Goal: Information Seeking & Learning: Check status

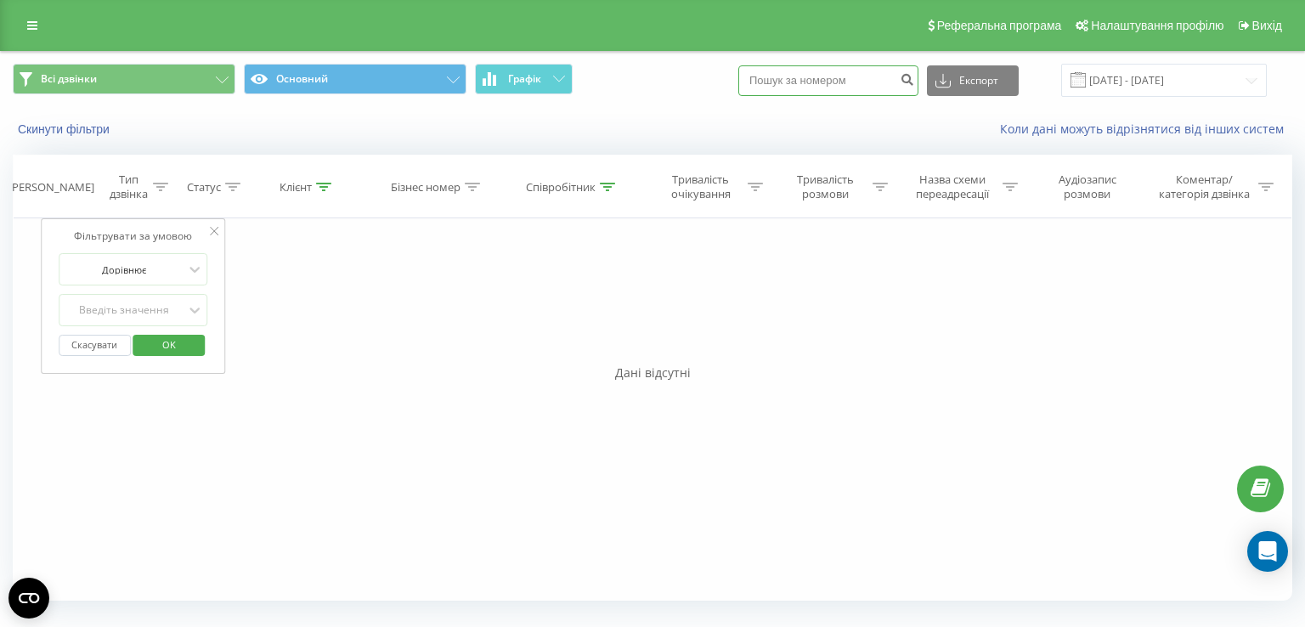
click at [833, 87] on input at bounding box center [828, 80] width 180 height 31
paste input "4210915491070"
type input "4210915491070"
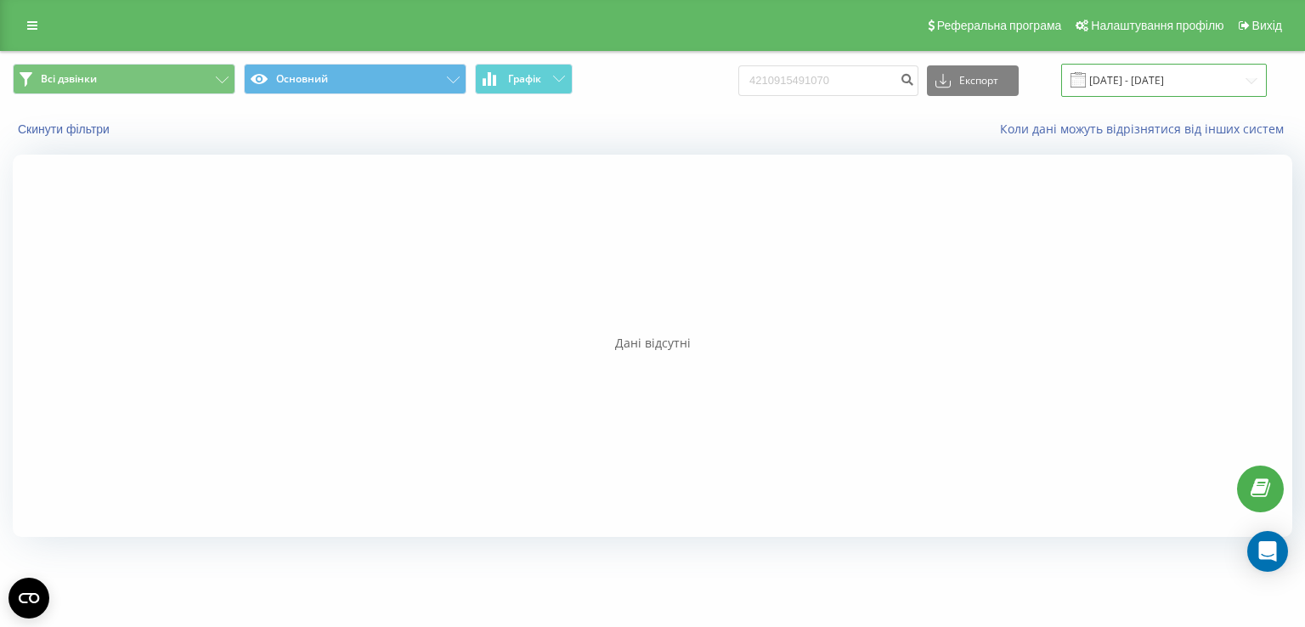
click at [1184, 87] on input "[DATE] - [DATE]" at bounding box center [1164, 80] width 206 height 33
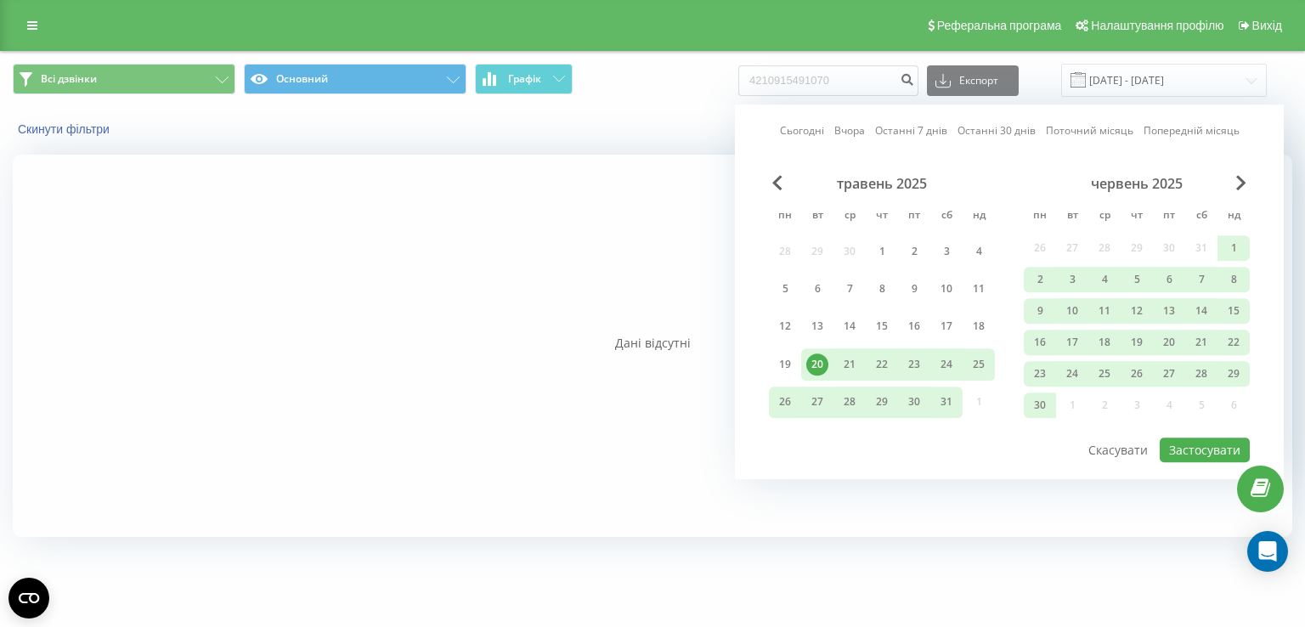
click at [493, 295] on div at bounding box center [653, 346] width 1280 height 382
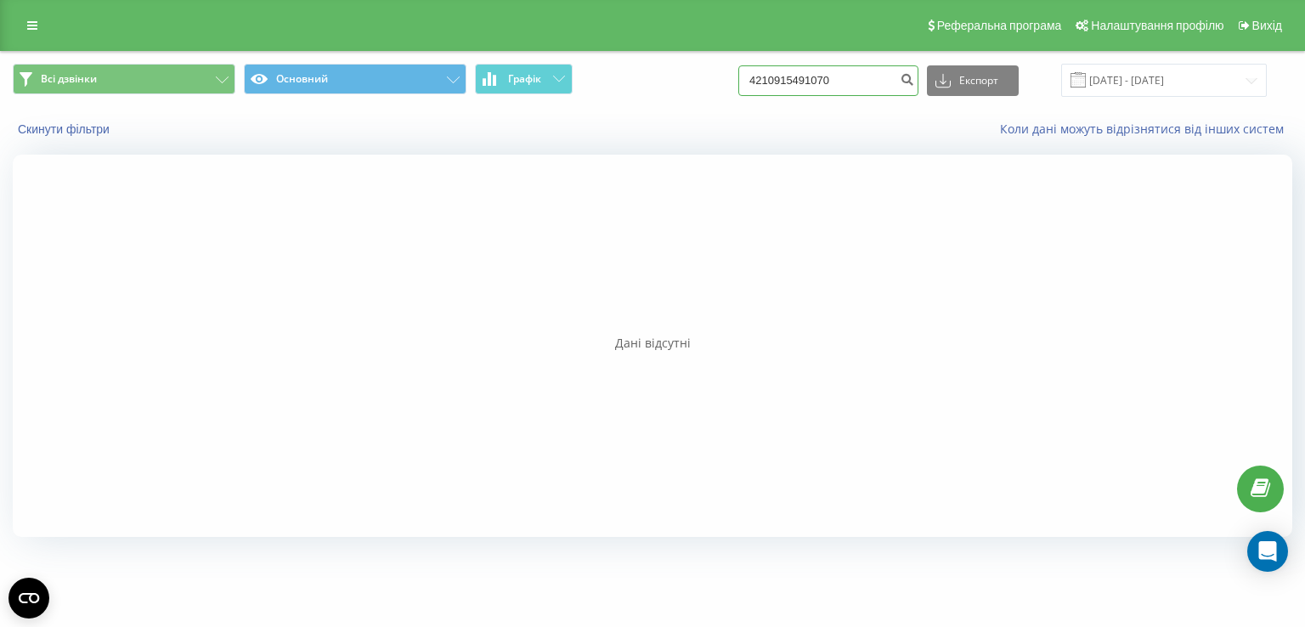
drag, startPoint x: 880, startPoint y: 87, endPoint x: 674, endPoint y: 72, distance: 207.0
click at [674, 72] on div "Всі дзвінки Основний Графік 4210915491070 Експорт .csv .xls .xlsx [DATE] - [DAT…" at bounding box center [653, 80] width 1280 height 33
paste input "0639191923"
type input "0639191923"
